Goal: Find specific page/section: Find specific page/section

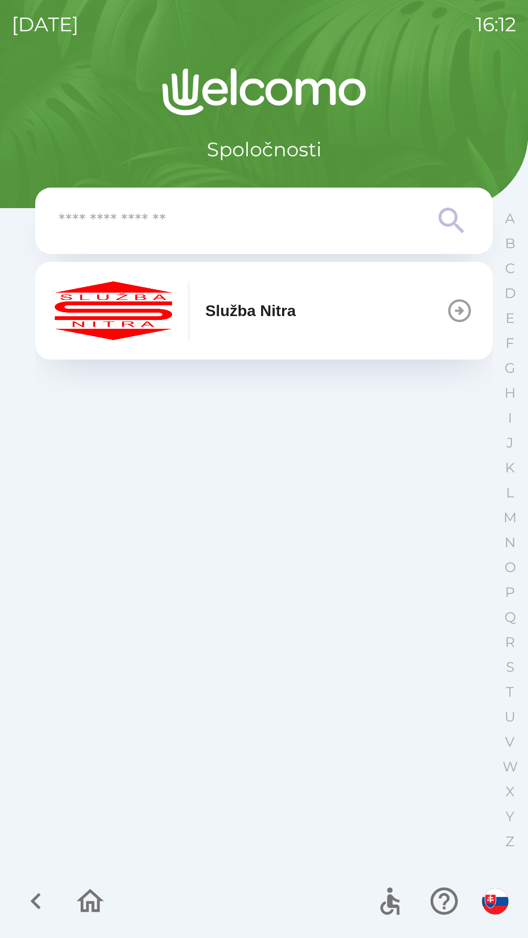
click at [309, 323] on button "Služba Nitra" at bounding box center [263, 311] width 457 height 98
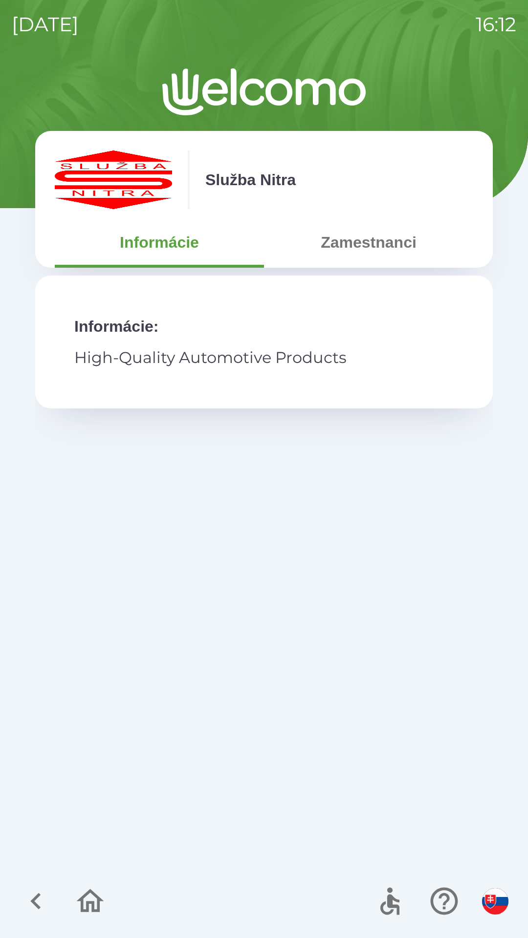
click at [380, 240] on button "Zamestnanci" at bounding box center [368, 242] width 209 height 35
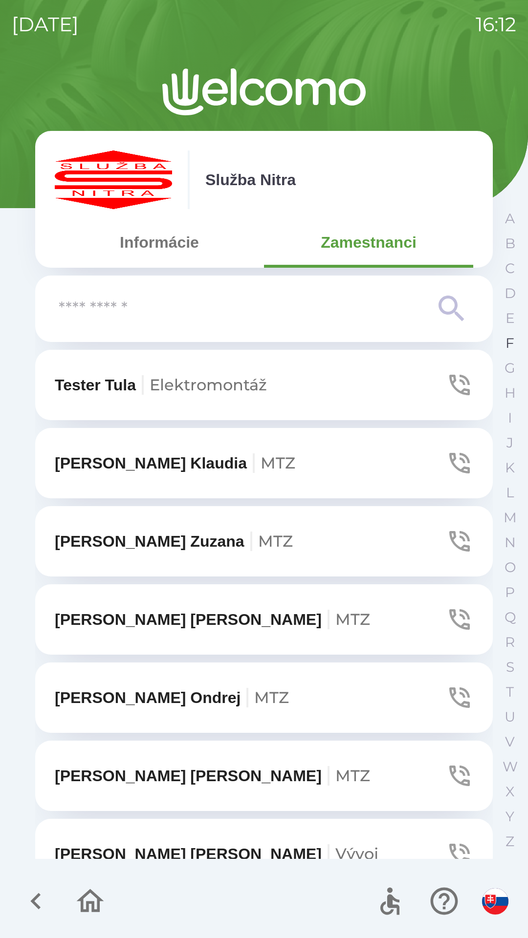
click at [507, 338] on p "F" at bounding box center [509, 343] width 9 height 17
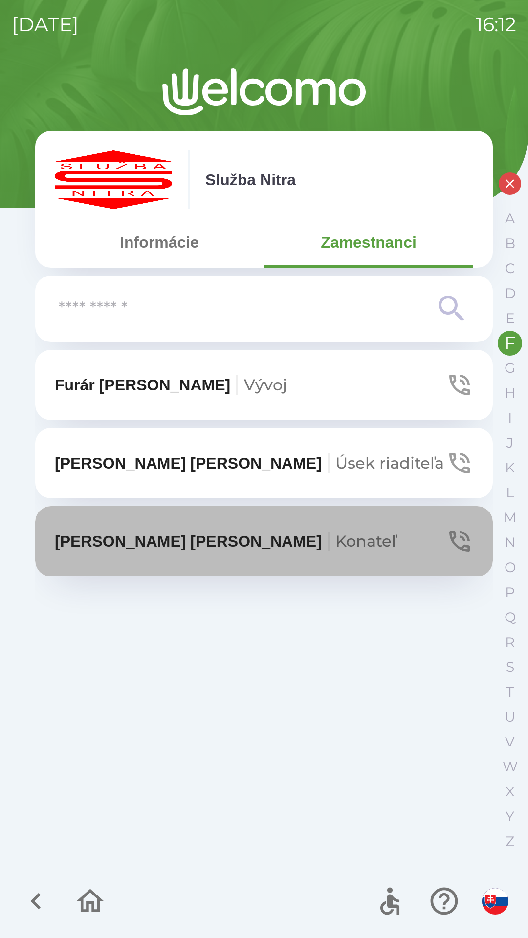
click at [456, 545] on icon "button" at bounding box center [459, 541] width 21 height 21
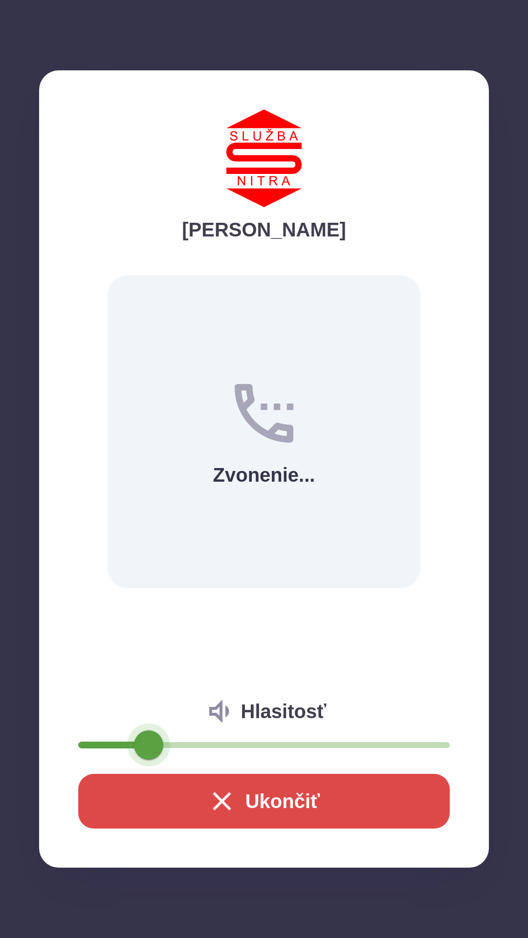
type input "**"
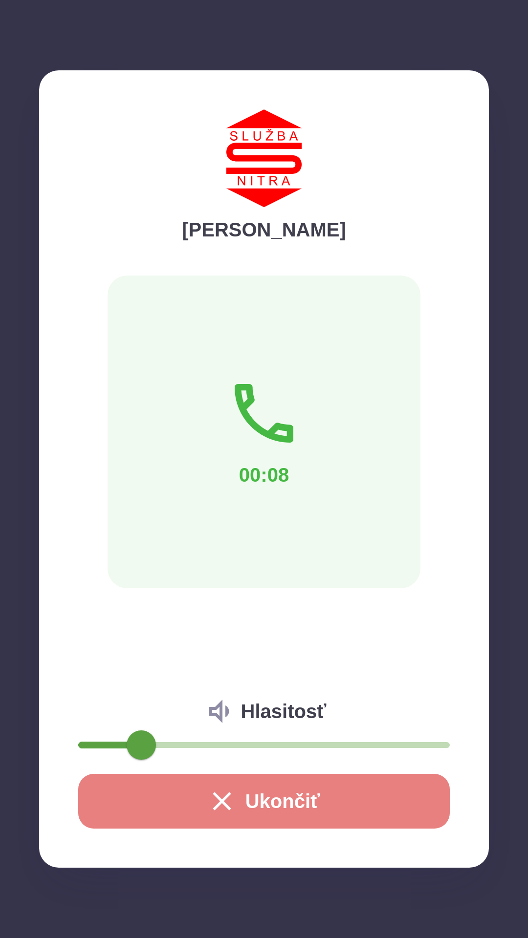
click at [218, 798] on icon "button" at bounding box center [221, 801] width 31 height 31
